Goal: Task Accomplishment & Management: Manage account settings

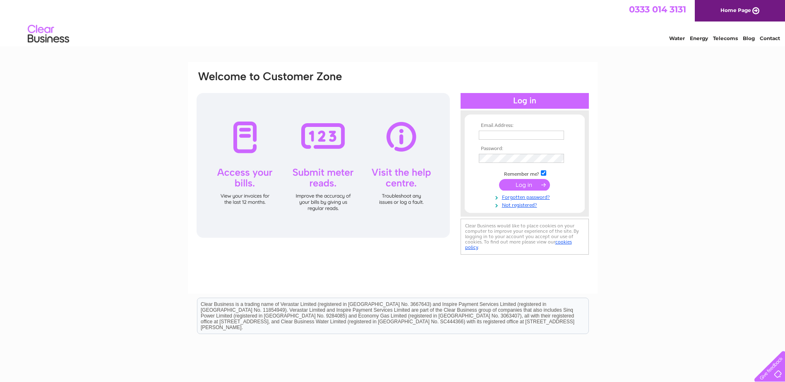
click at [548, 139] on input "text" at bounding box center [521, 135] width 85 height 9
click at [740, 137] on div "Email Address: Password:" at bounding box center [392, 248] width 785 height 373
click at [544, 141] on td at bounding box center [525, 135] width 96 height 13
click at [543, 137] on input "text" at bounding box center [522, 136] width 86 height 10
type input "energy@beechholdings.co.uk"
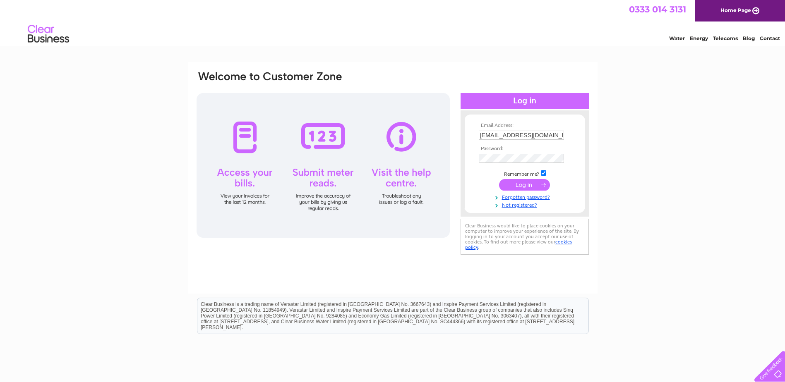
drag, startPoint x: 651, startPoint y: 158, endPoint x: 628, endPoint y: 156, distance: 23.3
click at [651, 158] on div "Email Address: energy@beechholdings.co.uk Password:" at bounding box center [392, 248] width 785 height 373
click at [499, 180] on input "submit" at bounding box center [524, 186] width 51 height 12
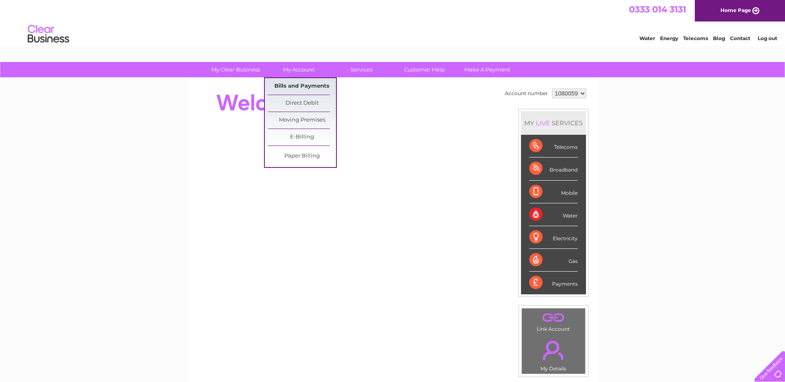
click at [306, 86] on link "Bills and Payments" at bounding box center [302, 86] width 68 height 17
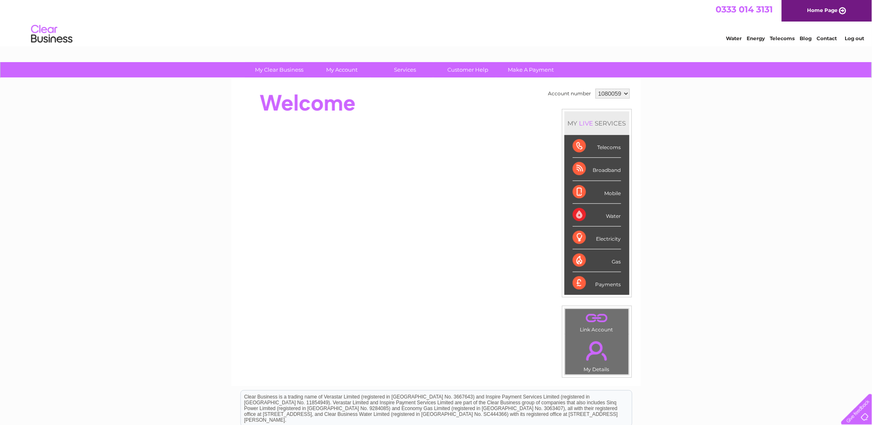
click at [609, 93] on select "1080059" at bounding box center [613, 94] width 34 height 10
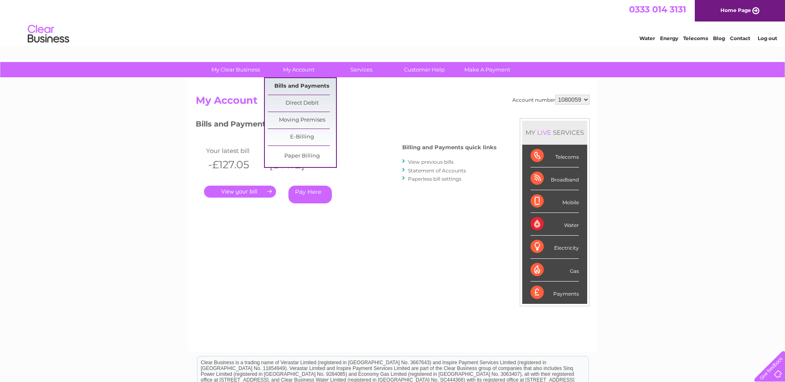
click at [300, 85] on link "Bills and Payments" at bounding box center [302, 86] width 68 height 17
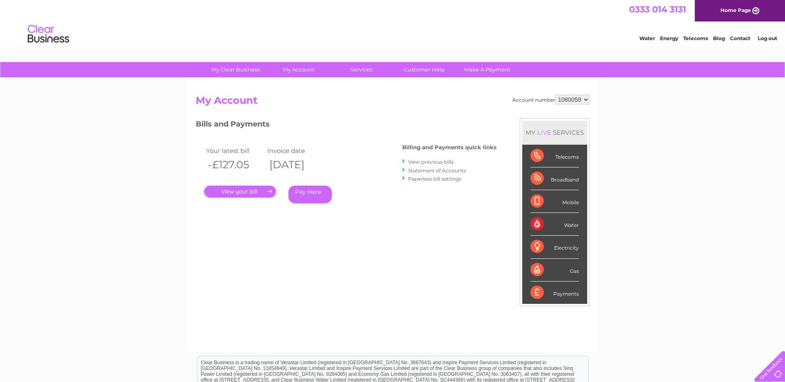
click at [450, 171] on link "Statement of Accounts" at bounding box center [437, 171] width 58 height 6
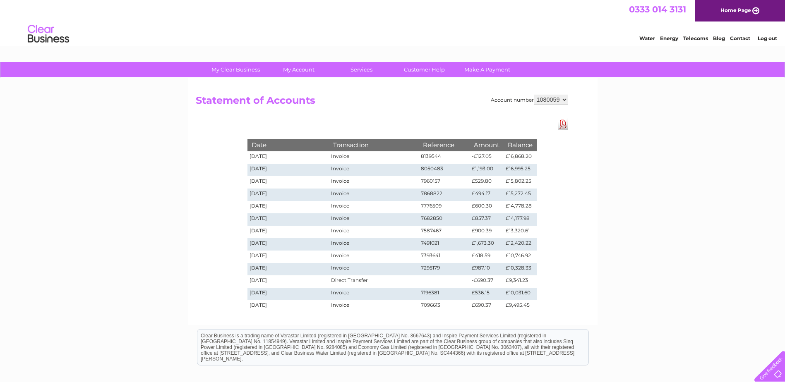
click at [543, 99] on select "1080059" at bounding box center [551, 100] width 34 height 10
click at [494, 306] on td "£690.37" at bounding box center [487, 306] width 34 height 12
click at [550, 99] on select "1080059" at bounding box center [551, 100] width 34 height 10
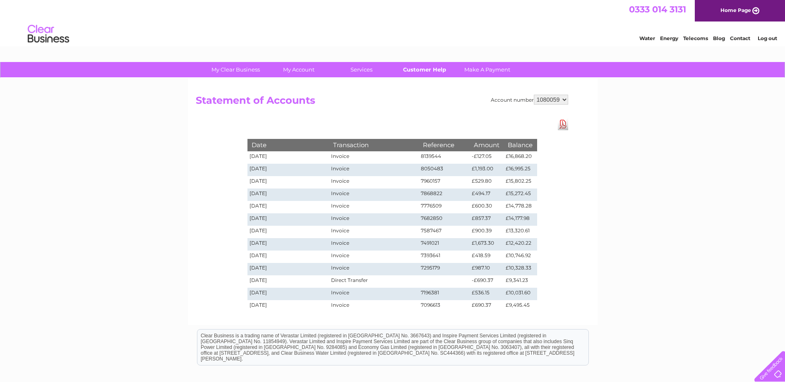
click at [434, 73] on link "Customer Help" at bounding box center [424, 69] width 68 height 15
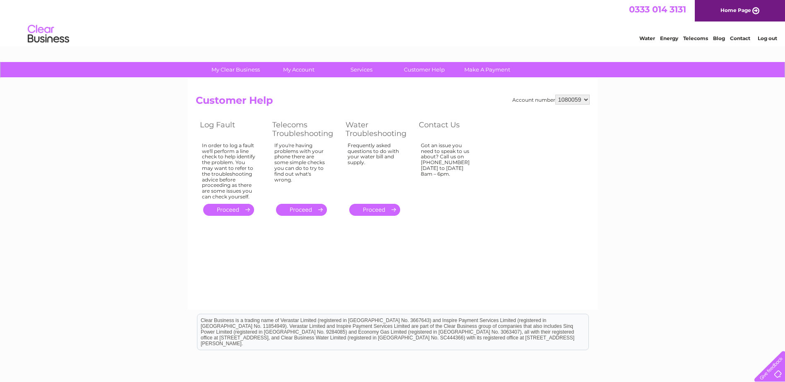
click at [780, 373] on div at bounding box center [768, 365] width 34 height 34
click at [274, 274] on div "Account number 1080059 Customer Help Log Fault Telecoms Troubleshooting Water T…" at bounding box center [393, 194] width 410 height 232
click at [731, 38] on link "Contact" at bounding box center [740, 38] width 20 height 6
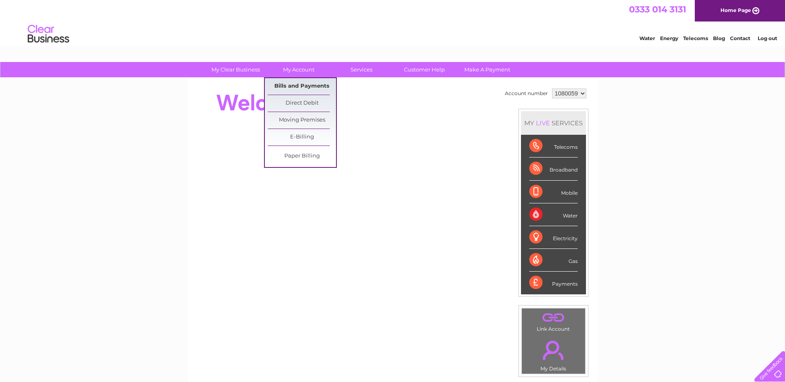
click at [297, 81] on link "Bills and Payments" at bounding box center [302, 86] width 68 height 17
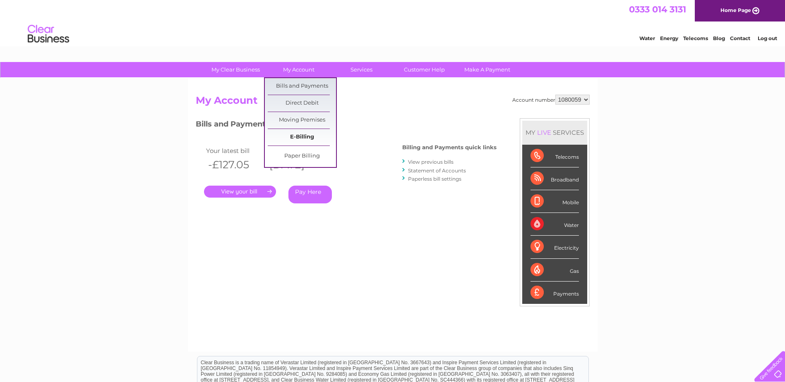
click at [296, 136] on link "E-Billing" at bounding box center [302, 137] width 68 height 17
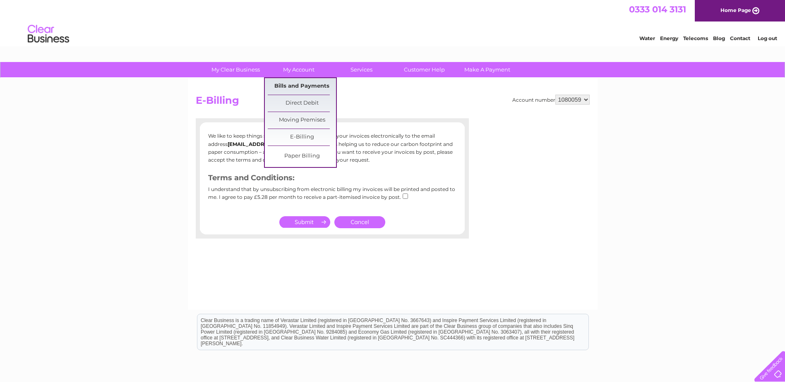
click at [300, 82] on link "Bills and Payments" at bounding box center [302, 86] width 68 height 17
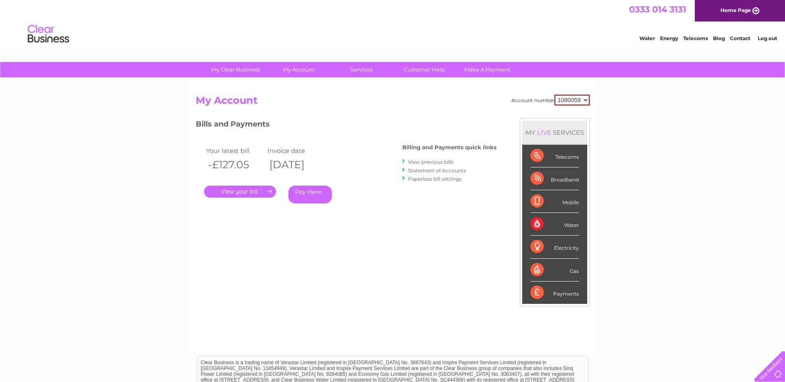
click at [432, 165] on link "View previous bills" at bounding box center [431, 162] width 46 height 6
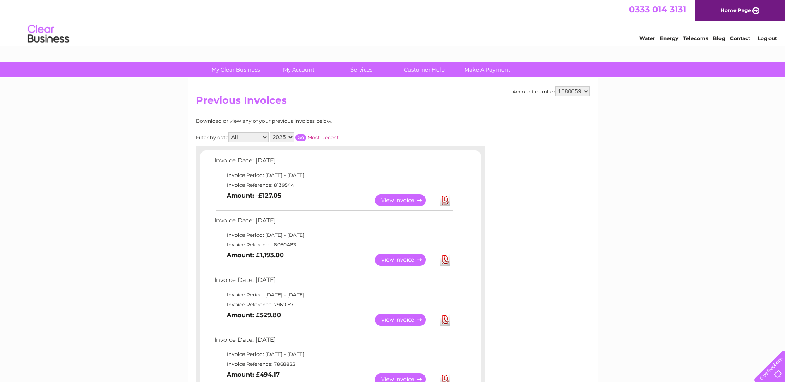
click at [284, 139] on select "2025 2024 2023 2022" at bounding box center [282, 137] width 24 height 10
click at [271, 132] on select "2025 2024 2023 2022" at bounding box center [282, 137] width 24 height 10
click at [305, 137] on input "button" at bounding box center [301, 138] width 11 height 7
click at [284, 139] on select "2025 2024 2023 2022" at bounding box center [282, 137] width 24 height 10
select select "2023"
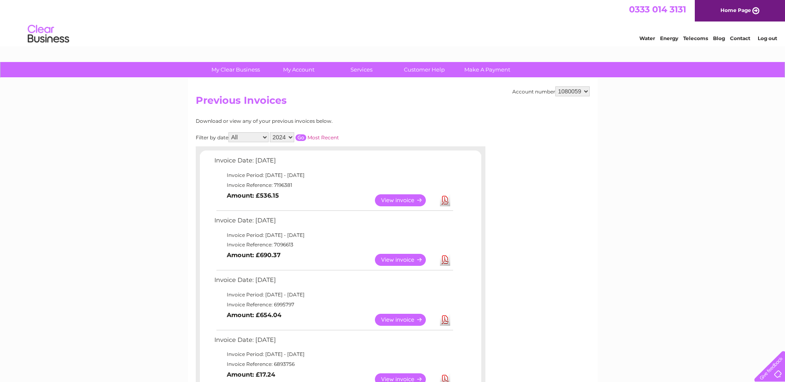
click at [271, 132] on select "2025 2024 2023 2022" at bounding box center [282, 137] width 24 height 10
click at [302, 135] on input "button" at bounding box center [301, 138] width 11 height 7
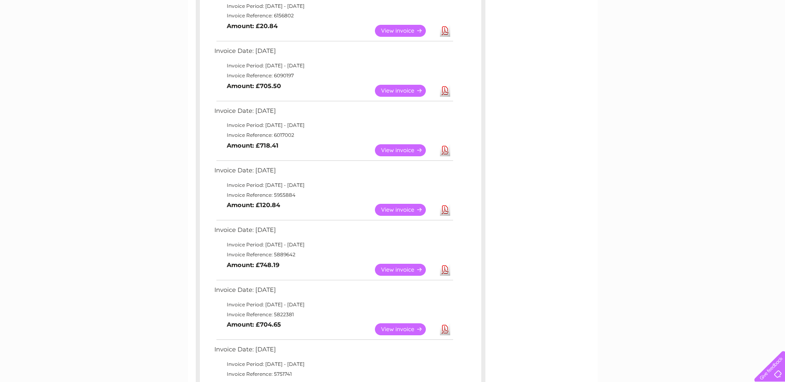
scroll to position [372, 0]
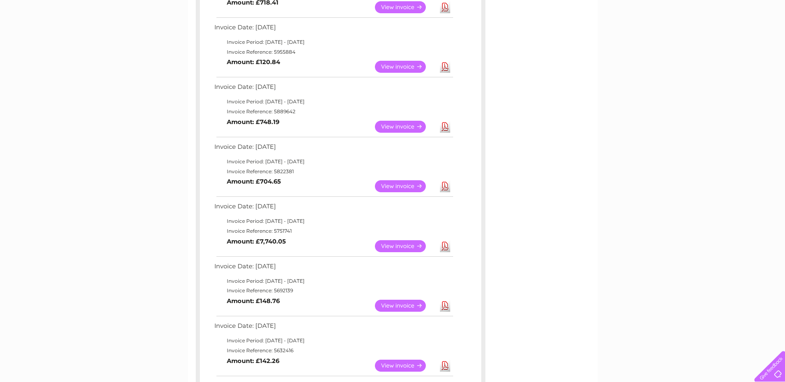
click at [410, 247] on link "View" at bounding box center [405, 246] width 61 height 12
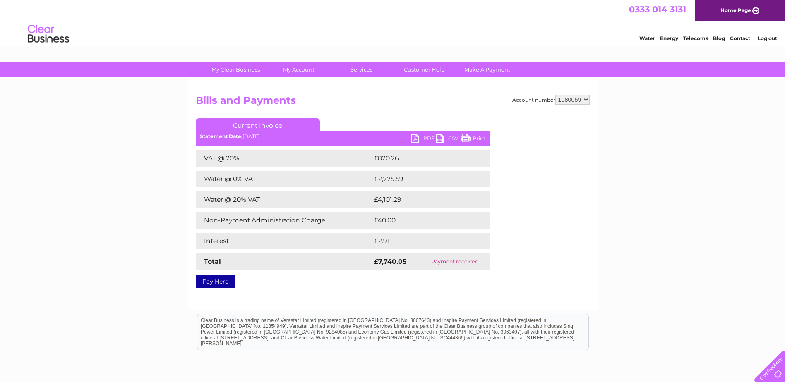
click at [425, 138] on link "PDF" at bounding box center [423, 140] width 25 height 12
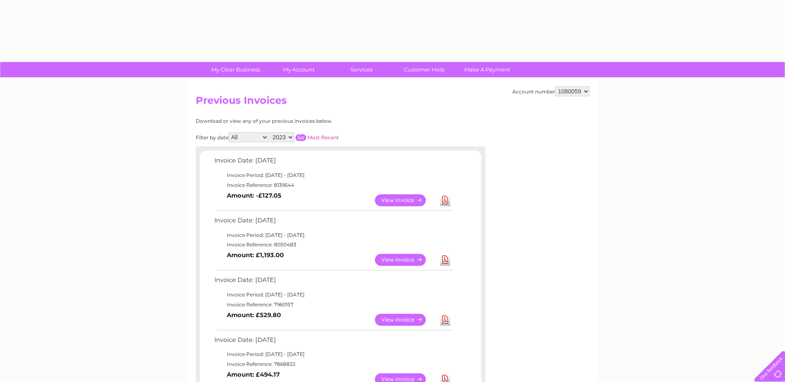
select select "2023"
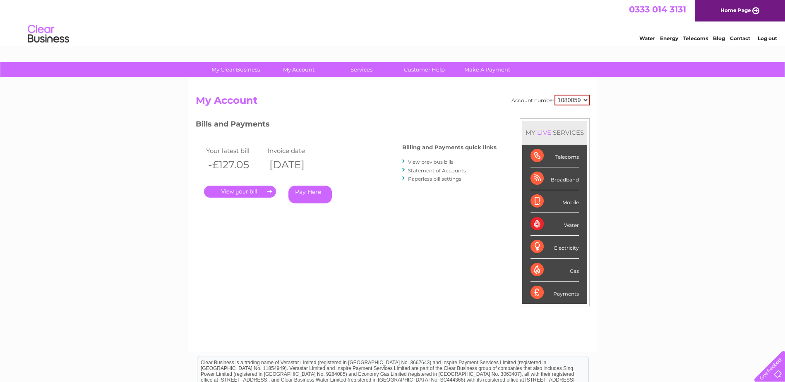
click at [420, 171] on link "Statement of Accounts" at bounding box center [437, 171] width 58 height 6
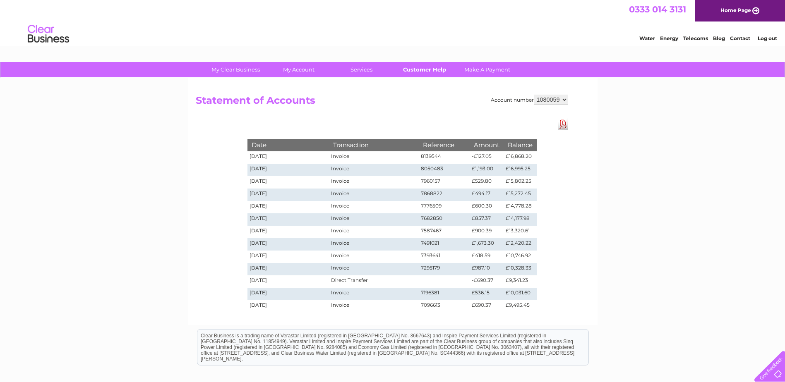
click at [425, 71] on link "Customer Help" at bounding box center [424, 69] width 68 height 15
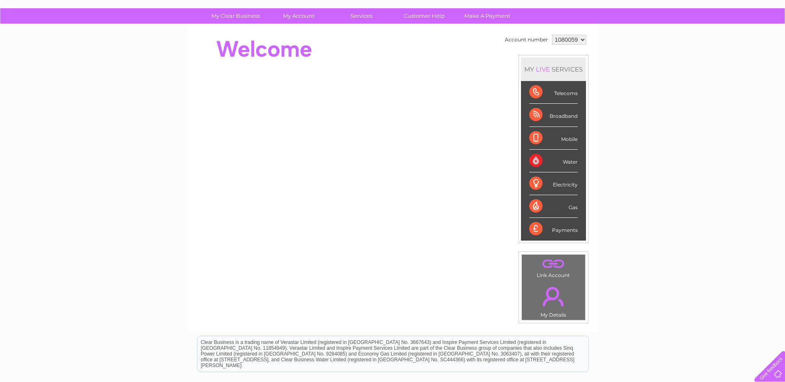
scroll to position [27, 0]
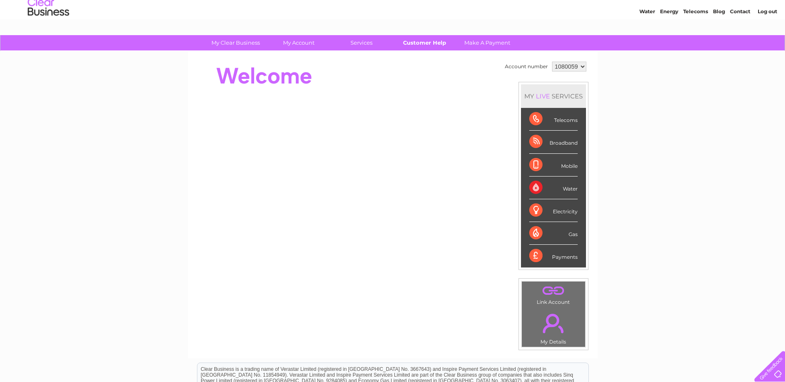
click at [413, 43] on link "Customer Help" at bounding box center [424, 42] width 68 height 15
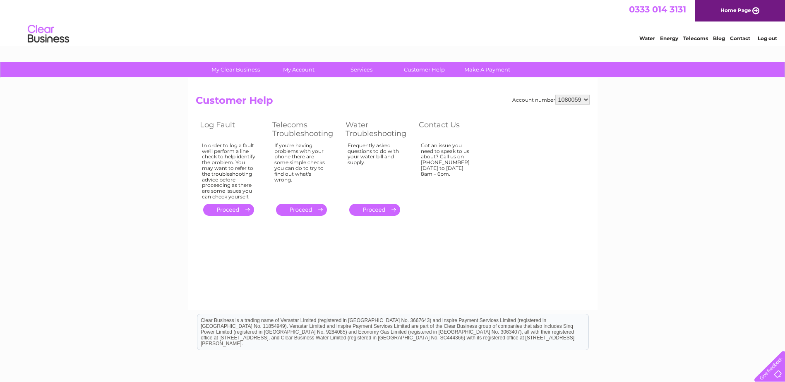
click at [368, 210] on link "." at bounding box center [374, 210] width 51 height 12
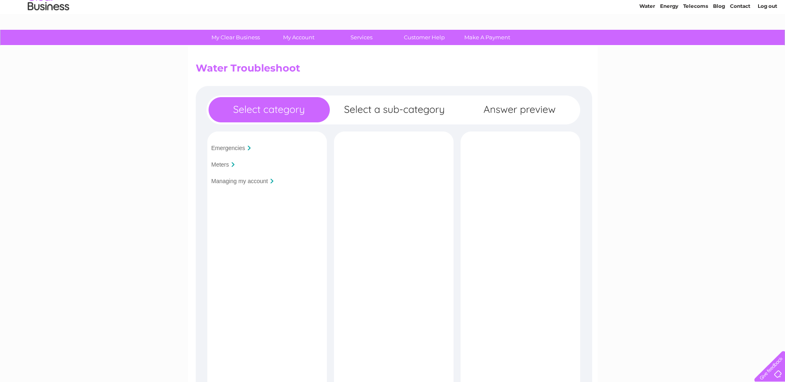
scroll to position [41, 0]
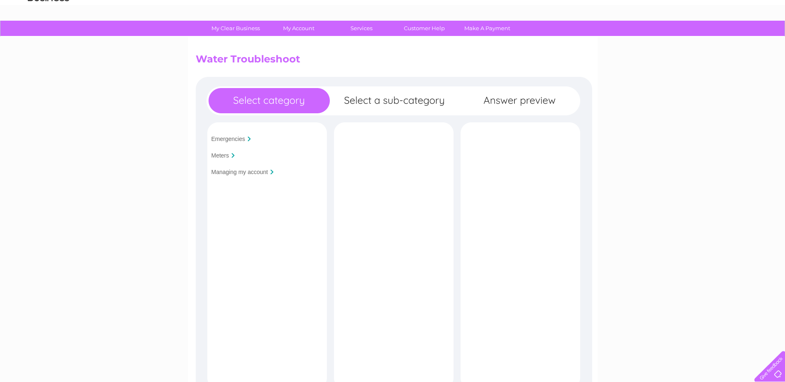
click at [231, 172] on input "Managing my account" at bounding box center [239, 172] width 57 height 7
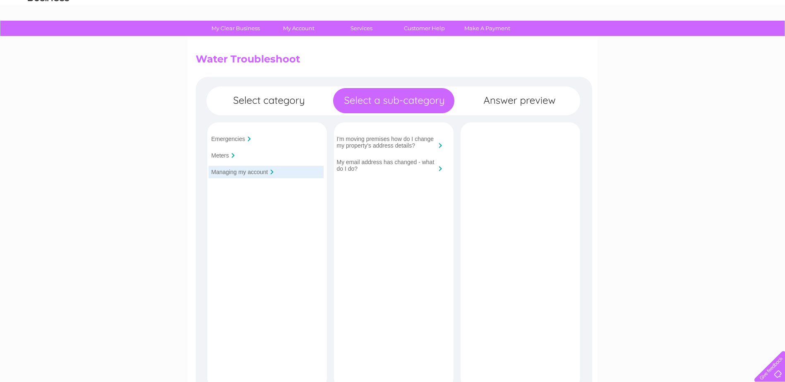
click at [229, 139] on input "Emergencies" at bounding box center [228, 139] width 34 height 7
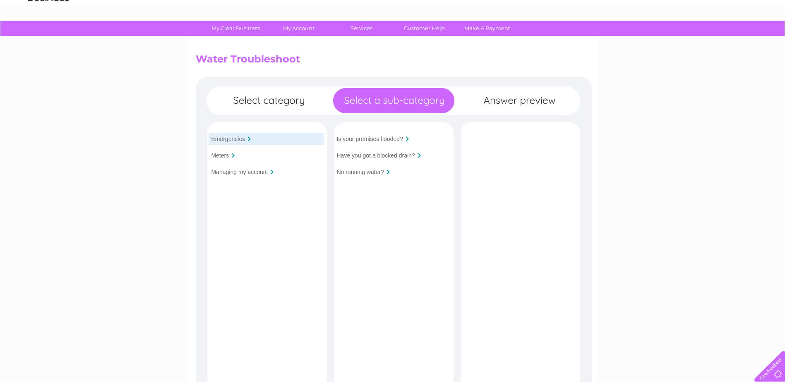
click at [228, 158] on input "Meters" at bounding box center [220, 155] width 18 height 7
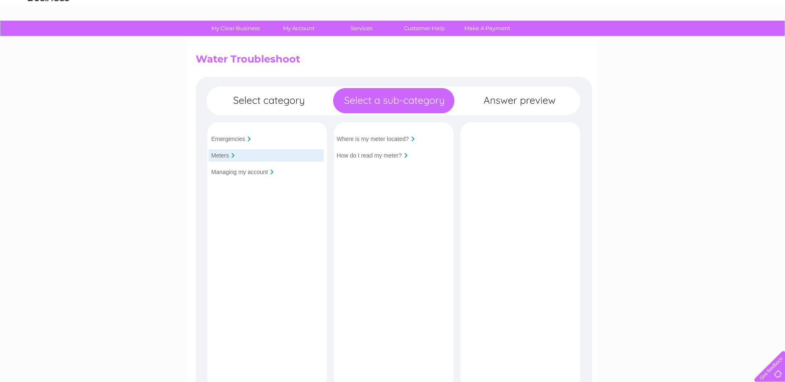
click at [234, 177] on div "Managing my account" at bounding box center [266, 172] width 115 height 12
click at [260, 174] on input "Managing my account" at bounding box center [239, 172] width 57 height 7
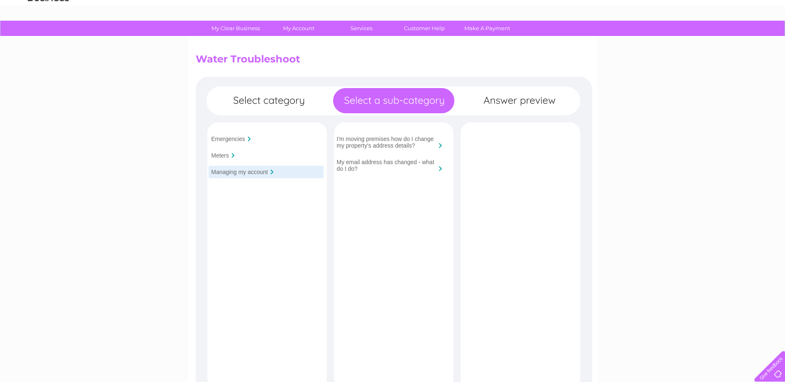
click at [348, 165] on input "My email address has changed - what do I do?" at bounding box center [386, 165] width 99 height 13
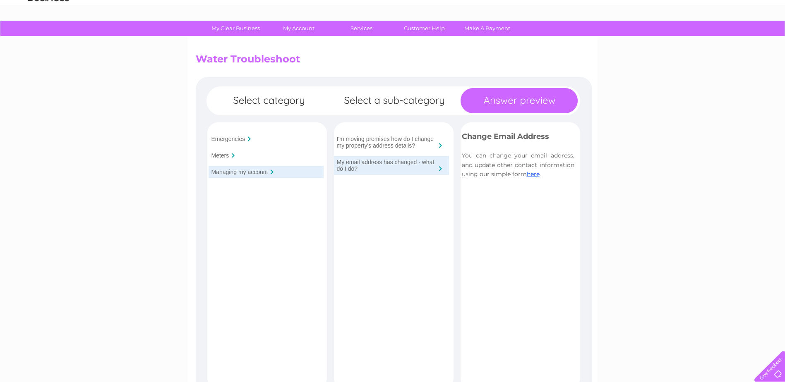
click at [410, 135] on div "I'm moving premises how do I change my property's address details?" at bounding box center [391, 142] width 115 height 19
click at [214, 143] on div "Emergencies" at bounding box center [266, 139] width 115 height 12
click at [219, 151] on div "Meters" at bounding box center [266, 155] width 115 height 12
click at [219, 152] on input "Meters" at bounding box center [220, 155] width 18 height 7
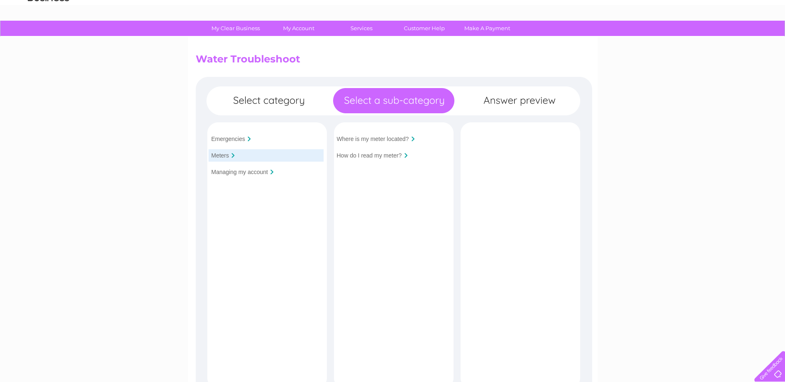
click at [399, 142] on input "Where is my meter located?" at bounding box center [373, 139] width 72 height 7
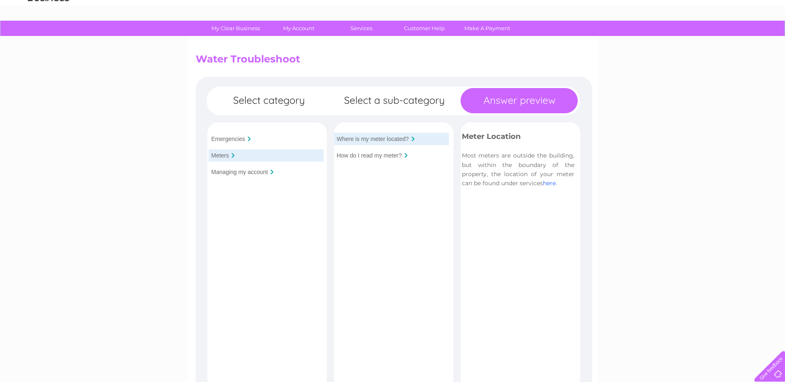
click at [556, 185] on link "here" at bounding box center [549, 183] width 13 height 7
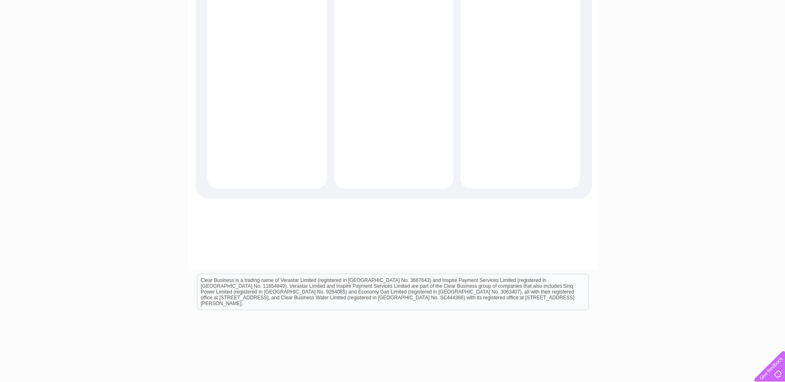
scroll to position [277, 0]
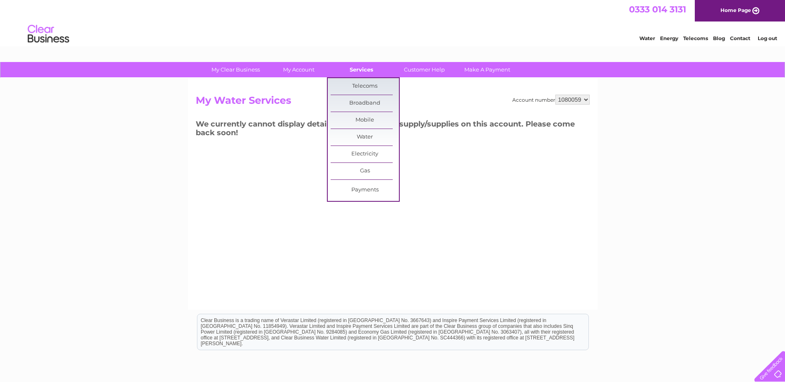
click at [374, 70] on link "Services" at bounding box center [361, 69] width 68 height 15
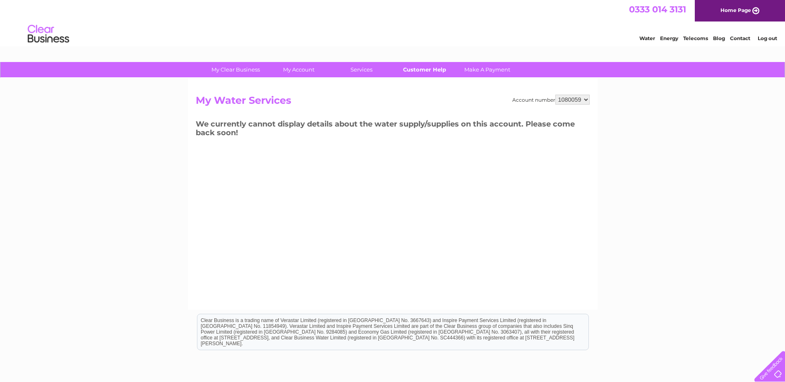
click at [428, 65] on link "Customer Help" at bounding box center [424, 69] width 68 height 15
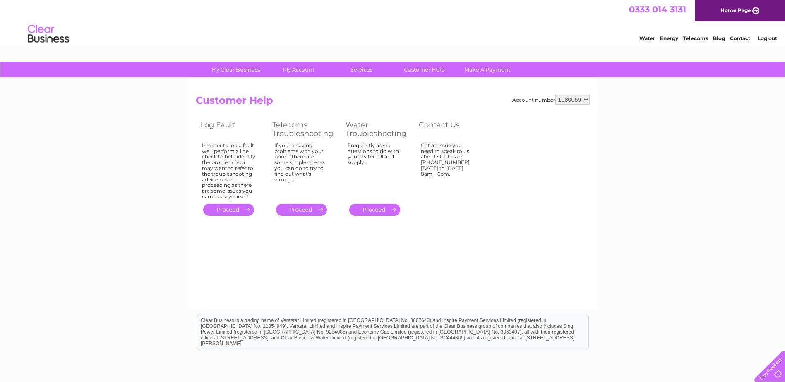
drag, startPoint x: 328, startPoint y: 267, endPoint x: 326, endPoint y: 262, distance: 5.2
click at [328, 265] on div "Account number 1080059 Customer Help Log Fault Telecoms Troubleshooting Water T…" at bounding box center [393, 194] width 410 height 232
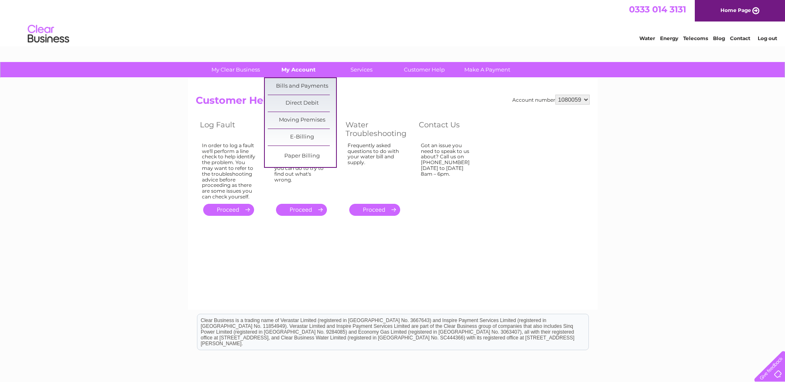
click at [292, 68] on link "My Account" at bounding box center [298, 69] width 68 height 15
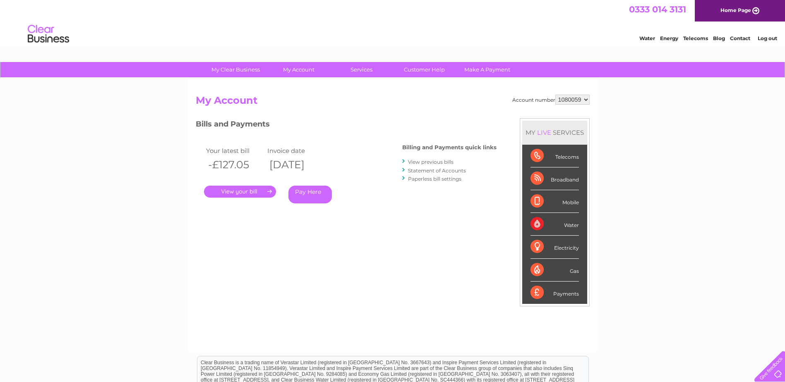
click at [436, 172] on link "Statement of Accounts" at bounding box center [437, 171] width 58 height 6
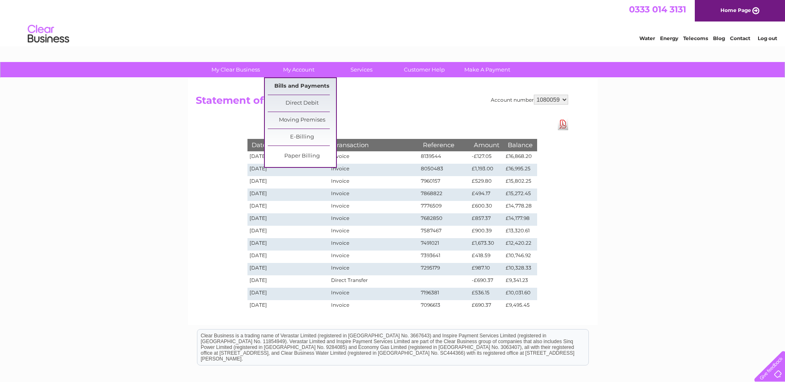
click at [296, 89] on link "Bills and Payments" at bounding box center [302, 86] width 68 height 17
click at [298, 141] on link "E-Billing" at bounding box center [302, 137] width 68 height 17
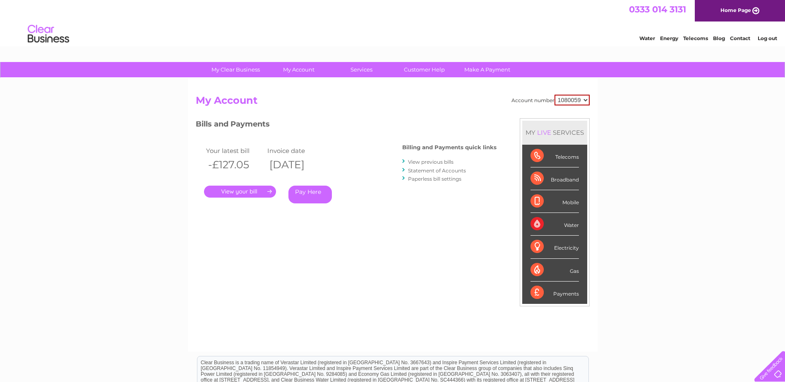
click at [423, 164] on link "View previous bills" at bounding box center [431, 162] width 46 height 6
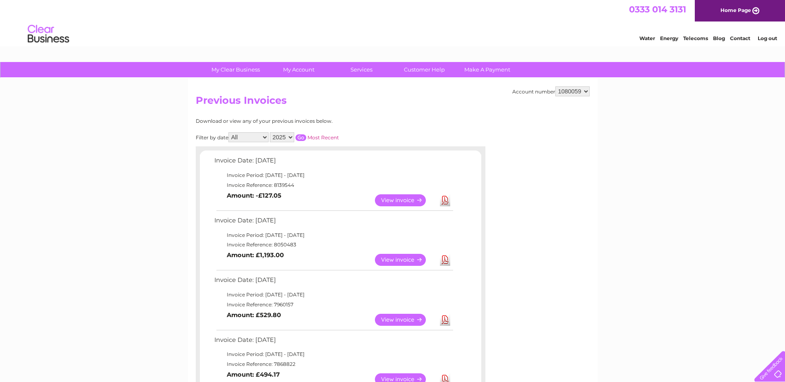
click at [282, 139] on select "2025 2024 2023 2022" at bounding box center [282, 137] width 24 height 10
click at [271, 132] on select "2025 2024 2023 2022" at bounding box center [282, 137] width 24 height 10
click at [305, 135] on input "button" at bounding box center [301, 138] width 11 height 7
click at [285, 139] on select "2025 2024 2023 2022" at bounding box center [282, 137] width 24 height 10
click at [271, 132] on select "2025 2024 2023 2022" at bounding box center [282, 137] width 24 height 10
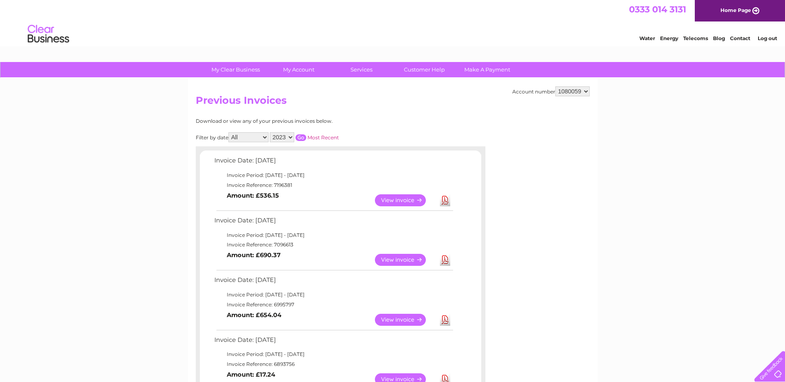
click at [304, 139] on input "button" at bounding box center [301, 138] width 11 height 7
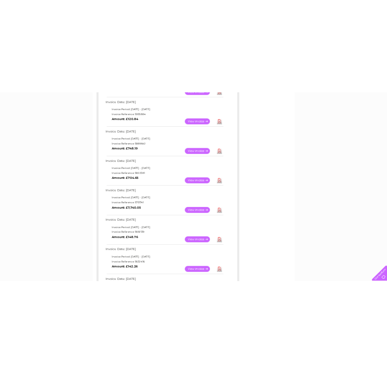
scroll to position [414, 0]
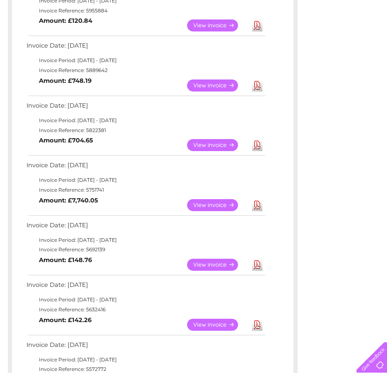
click at [139, 259] on td "View Download Amount: £148.76" at bounding box center [145, 265] width 242 height 20
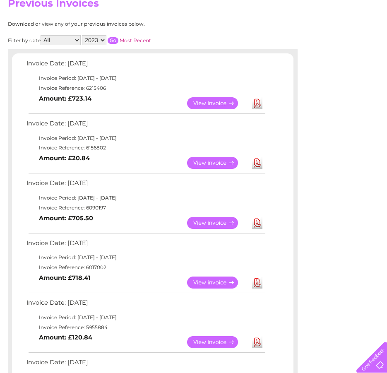
scroll to position [83, 0]
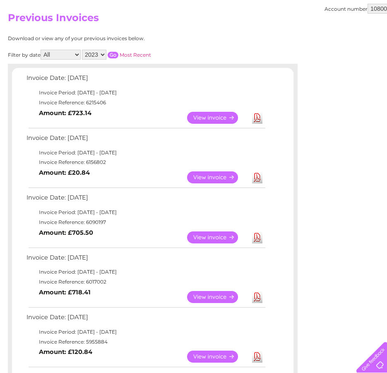
click at [94, 59] on select "2025 2024 2023 2022" at bounding box center [94, 55] width 24 height 10
select select "2024"
click at [83, 50] on select "2025 2024 2023 2022" at bounding box center [94, 55] width 24 height 10
click at [113, 54] on input "button" at bounding box center [113, 55] width 11 height 7
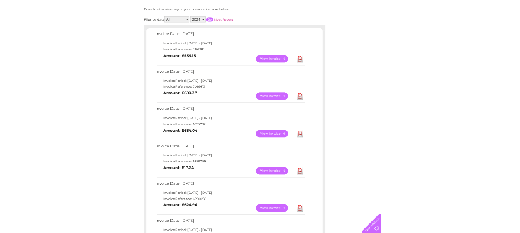
scroll to position [106, 0]
